Goal: Task Accomplishment & Management: Use online tool/utility

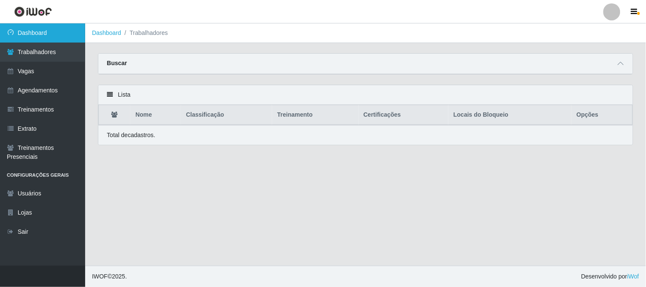
click at [74, 30] on link "Dashboard" at bounding box center [42, 32] width 85 height 19
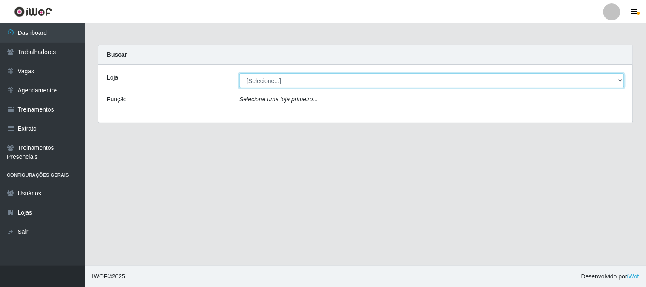
click at [311, 82] on select "[Selecione...] Sapore D'italia" at bounding box center [431, 80] width 385 height 15
select select "266"
click at [239, 73] on select "[Selecione...] Sapore D'italia" at bounding box center [431, 80] width 385 height 15
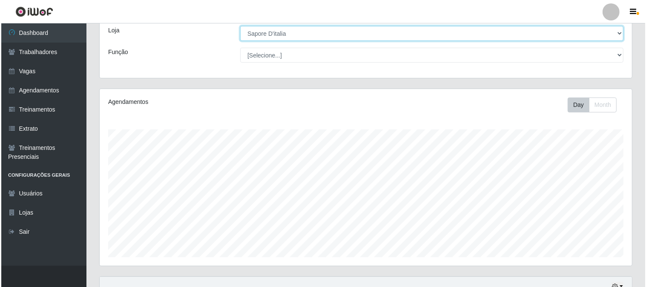
scroll to position [240, 0]
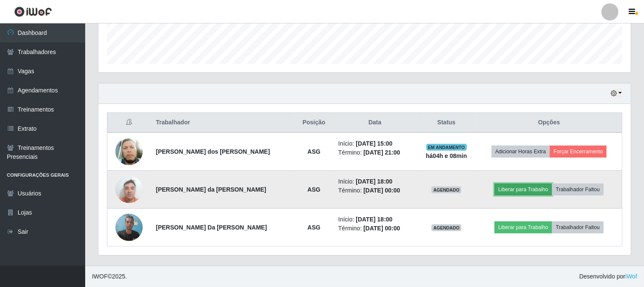
click at [508, 190] on button "Liberar para Trabalho" at bounding box center [522, 189] width 57 height 12
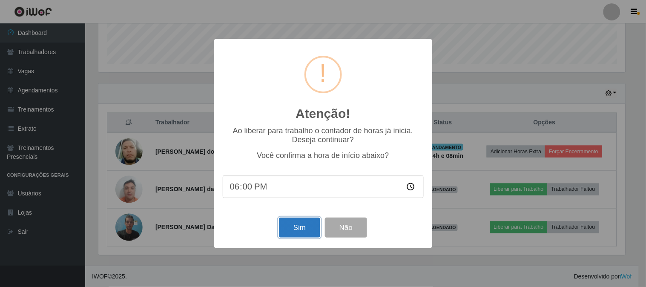
click at [314, 231] on button "Sim" at bounding box center [299, 227] width 41 height 20
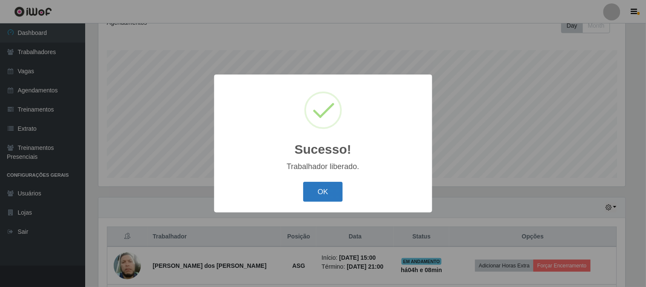
click at [328, 196] on button "OK" at bounding box center [323, 192] width 40 height 20
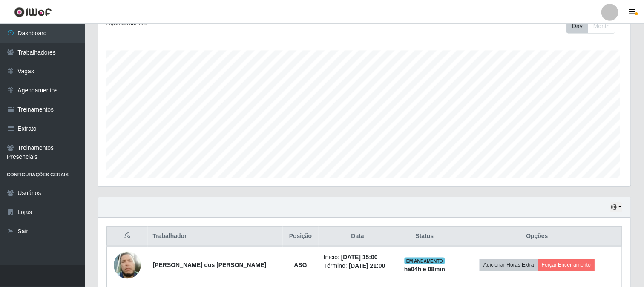
scroll to position [176, 532]
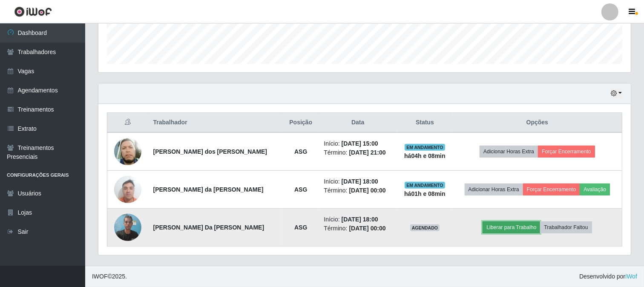
click at [506, 229] on button "Liberar para Trabalho" at bounding box center [510, 227] width 57 height 12
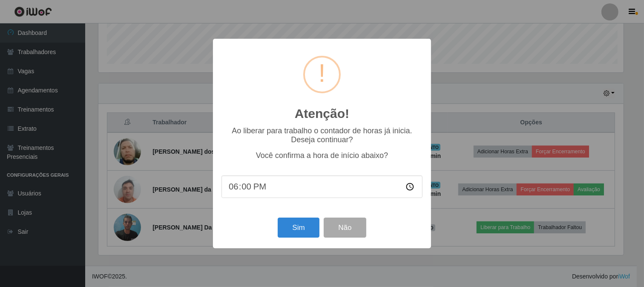
scroll to position [176, 526]
click at [292, 227] on button "Sim" at bounding box center [299, 227] width 41 height 20
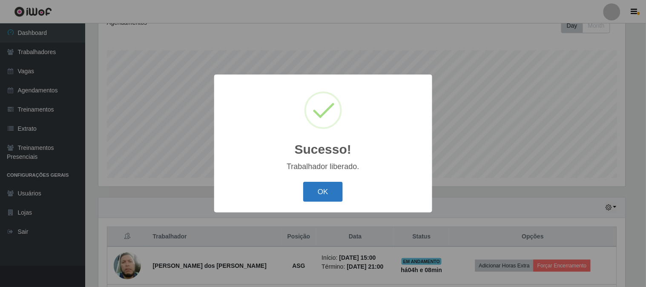
click at [321, 187] on button "OK" at bounding box center [323, 192] width 40 height 20
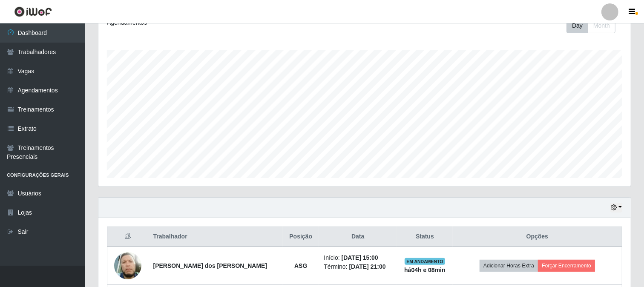
scroll to position [240, 0]
